Goal: Task Accomplishment & Management: Manage account settings

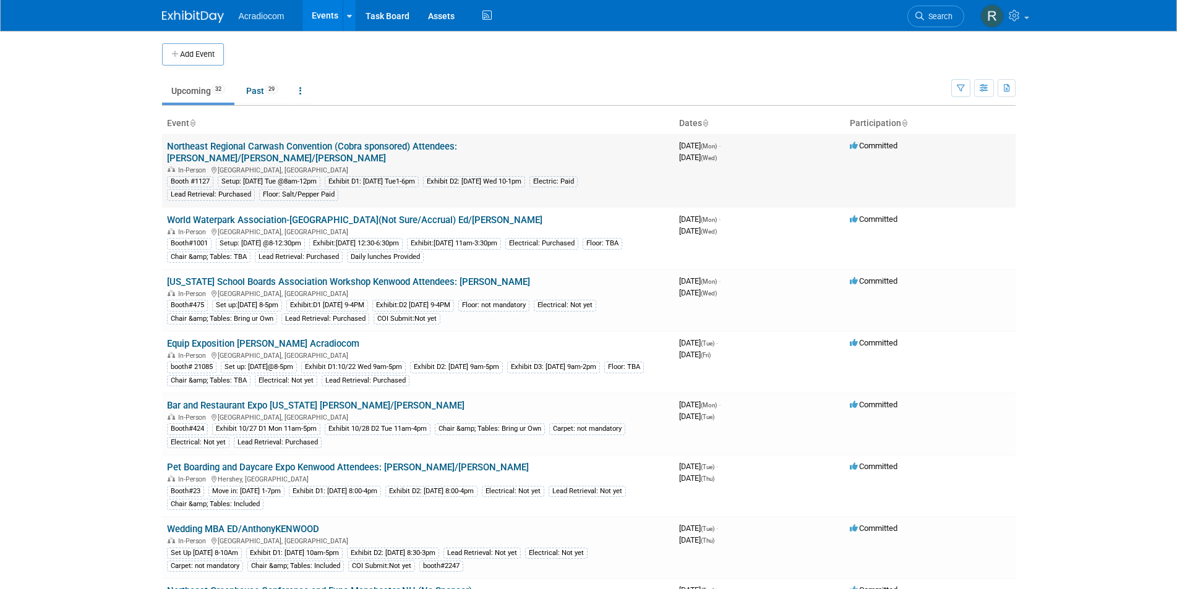
click at [390, 148] on link "Northeast Regional Carwash Convention (Cobra sponsored) Attendees: [PERSON_NAME…" at bounding box center [312, 152] width 290 height 23
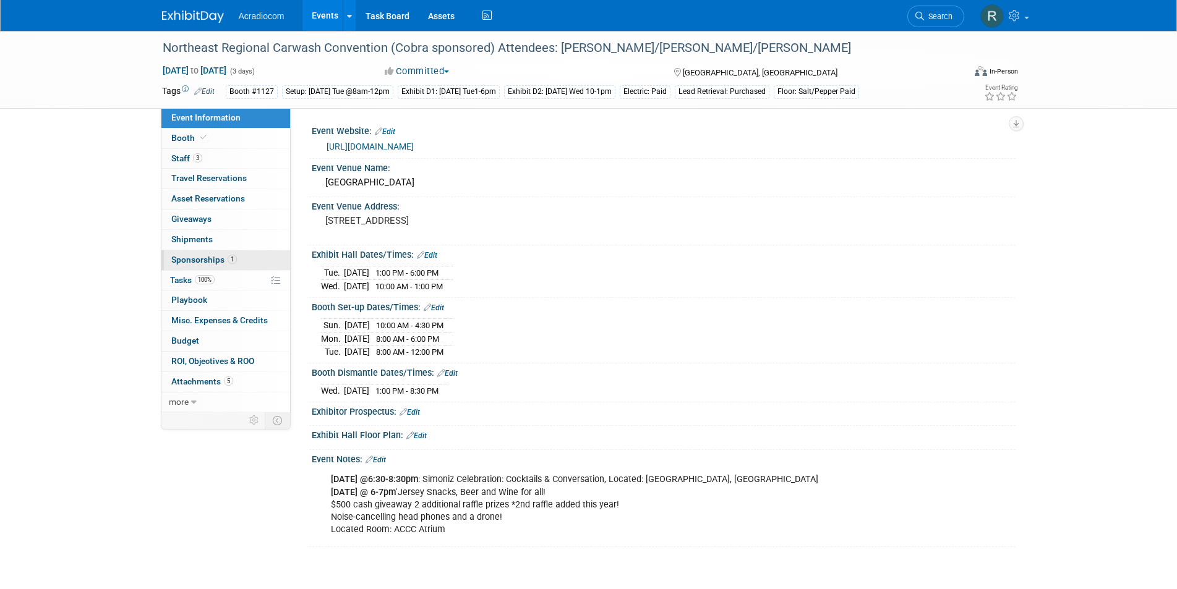
click at [219, 255] on span "Sponsorships 1" at bounding box center [204, 260] width 66 height 10
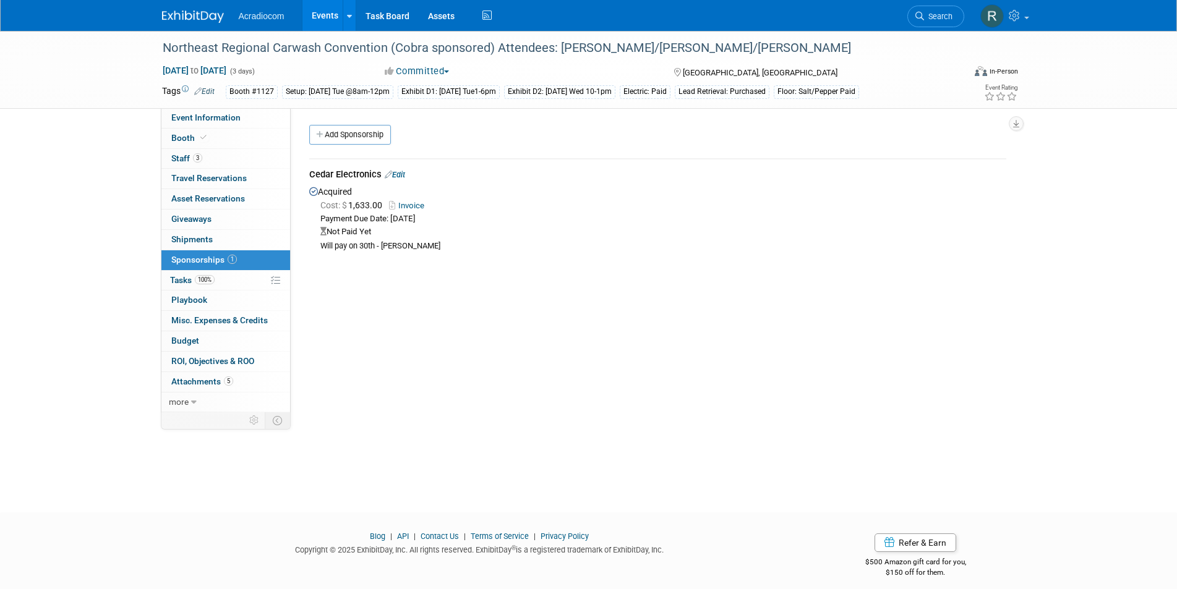
click at [401, 173] on link "Edit" at bounding box center [395, 174] width 20 height 9
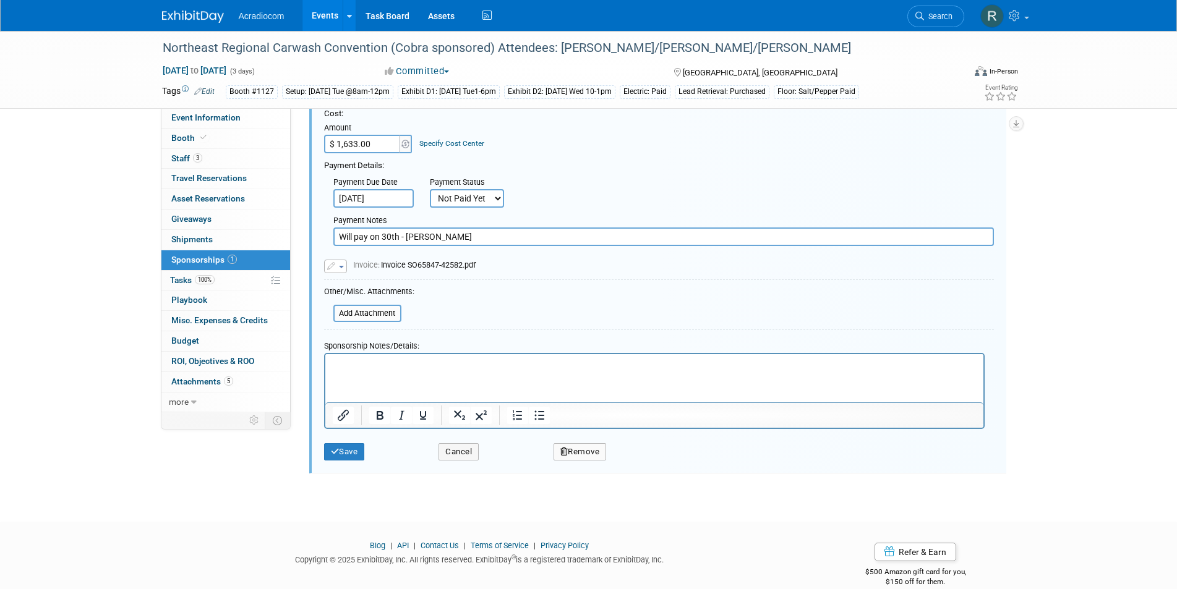
scroll to position [142, 0]
click at [494, 194] on select "Not Paid Yet Partially Paid Paid in Full" at bounding box center [467, 195] width 74 height 19
select select "1"
click at [430, 186] on select "Not Paid Yet Partially Paid Paid in Full" at bounding box center [467, 195] width 74 height 19
click at [399, 232] on input "Will pay on 30th - Kevin Dorgan" at bounding box center [663, 233] width 660 height 19
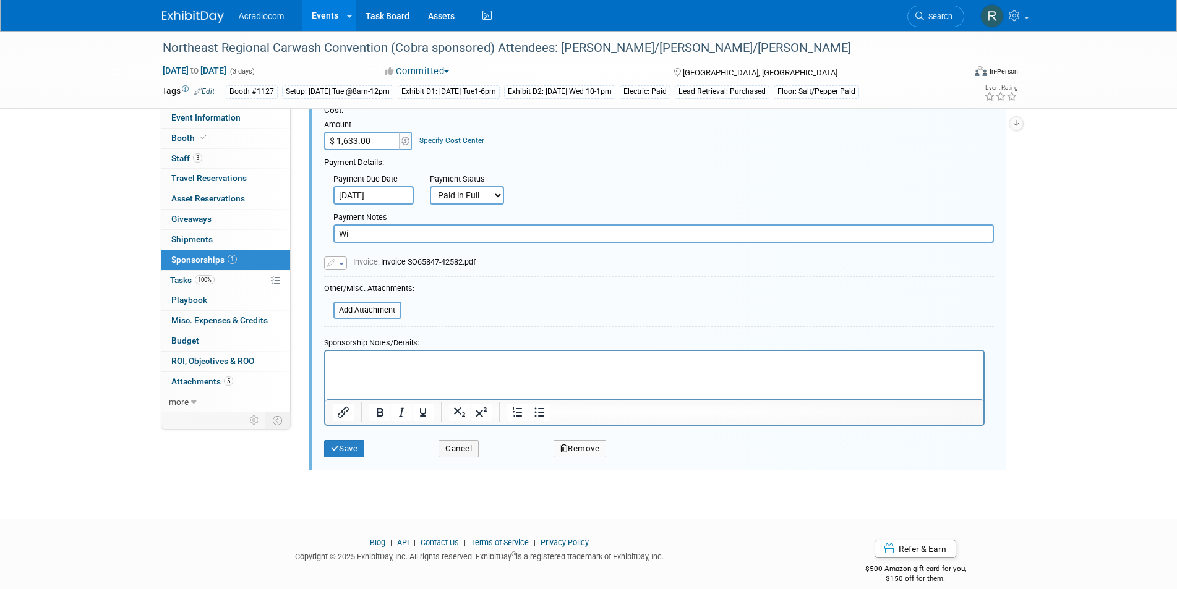
type input "W"
type input "Paid 9/26 -RT ACH"
click at [352, 446] on button "Save" at bounding box center [344, 448] width 41 height 17
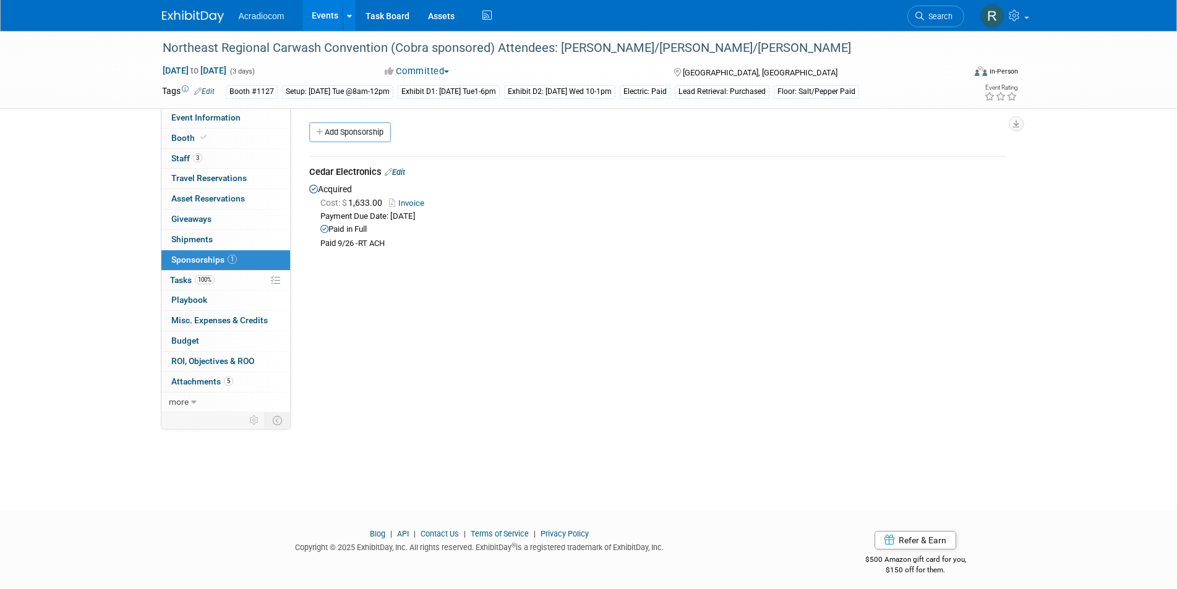
scroll to position [0, 0]
